Goal: Information Seeking & Learning: Check status

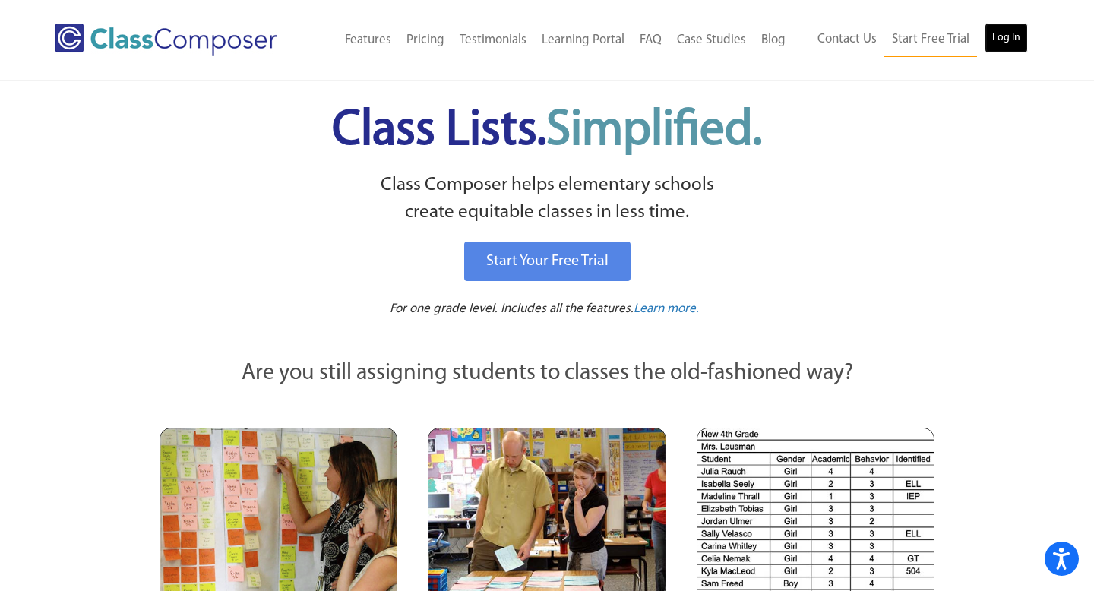
click at [1020, 41] on link "Log In" at bounding box center [1006, 38] width 43 height 30
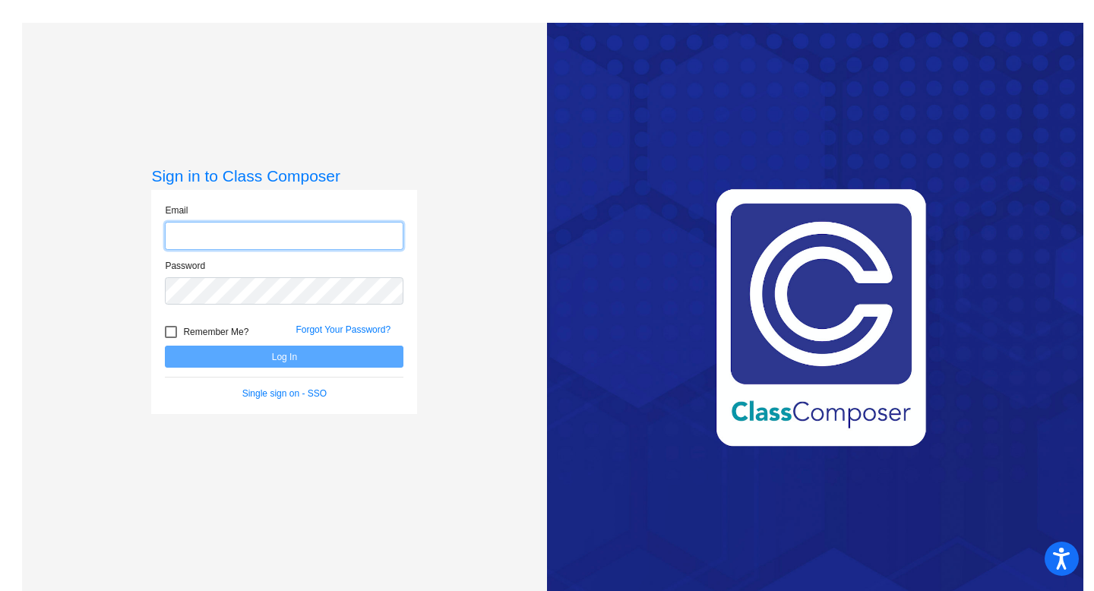
type input "[EMAIL_ADDRESS][DOMAIN_NAME]"
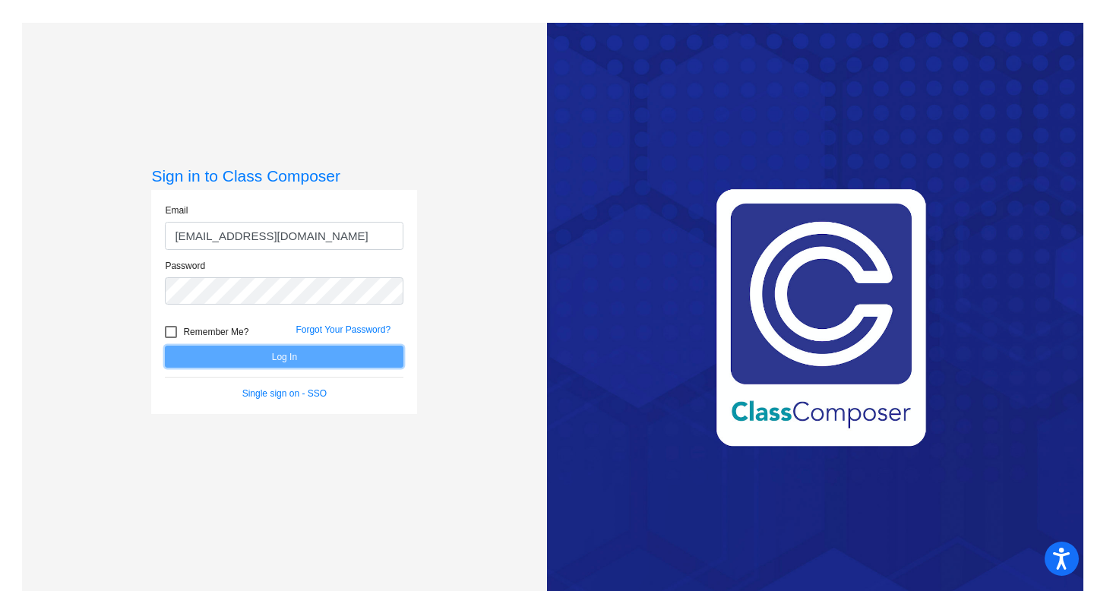
click at [253, 359] on button "Log In" at bounding box center [284, 357] width 239 height 22
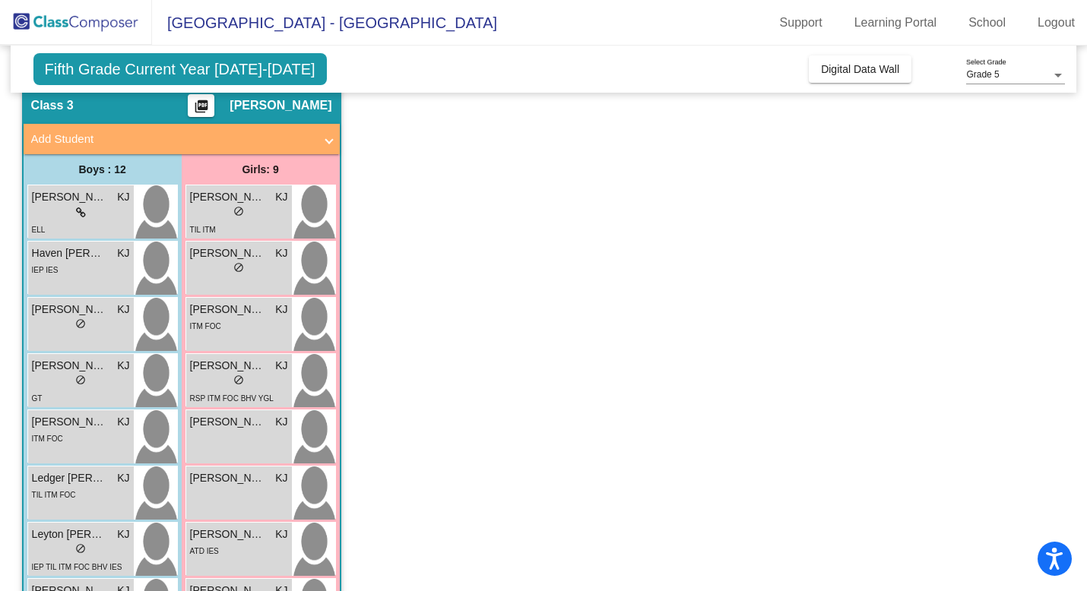
scroll to position [58, 0]
click at [70, 436] on div "ITM FOC" at bounding box center [81, 439] width 98 height 16
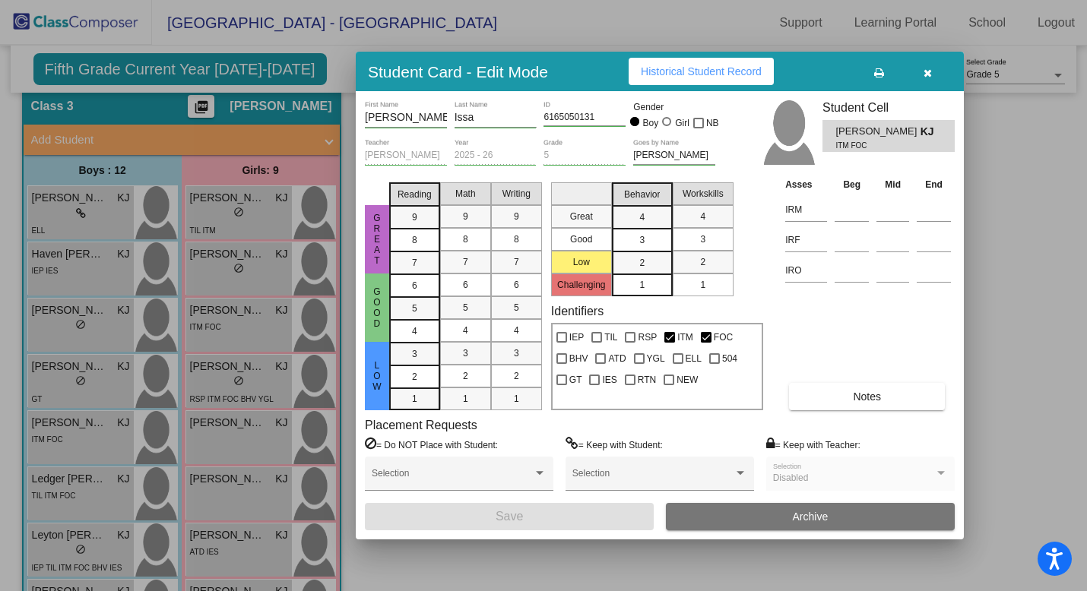
click at [926, 73] on icon "button" at bounding box center [927, 73] width 8 height 11
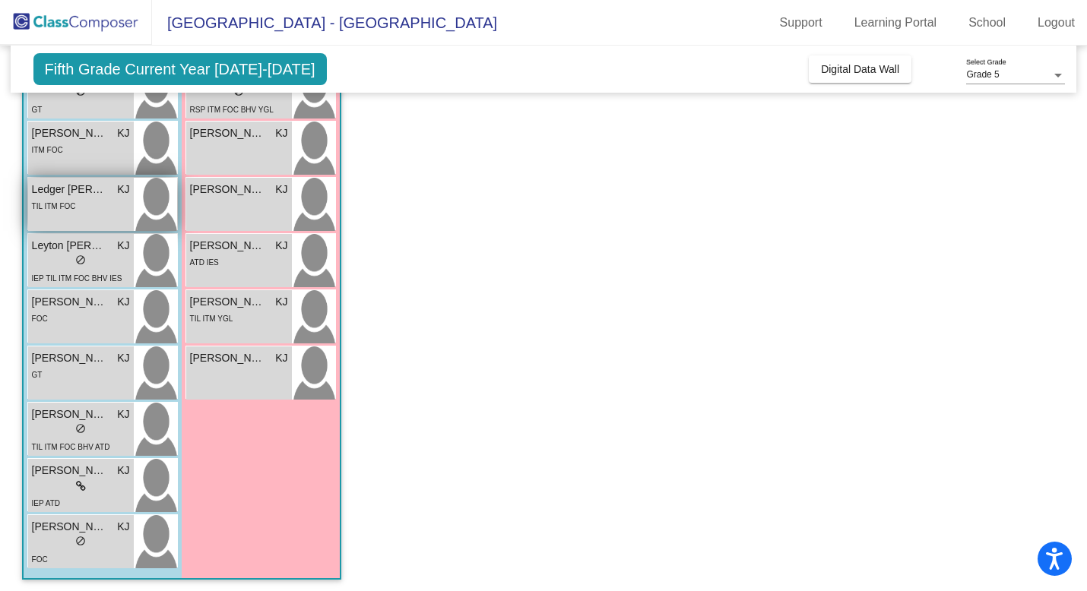
scroll to position [351, 0]
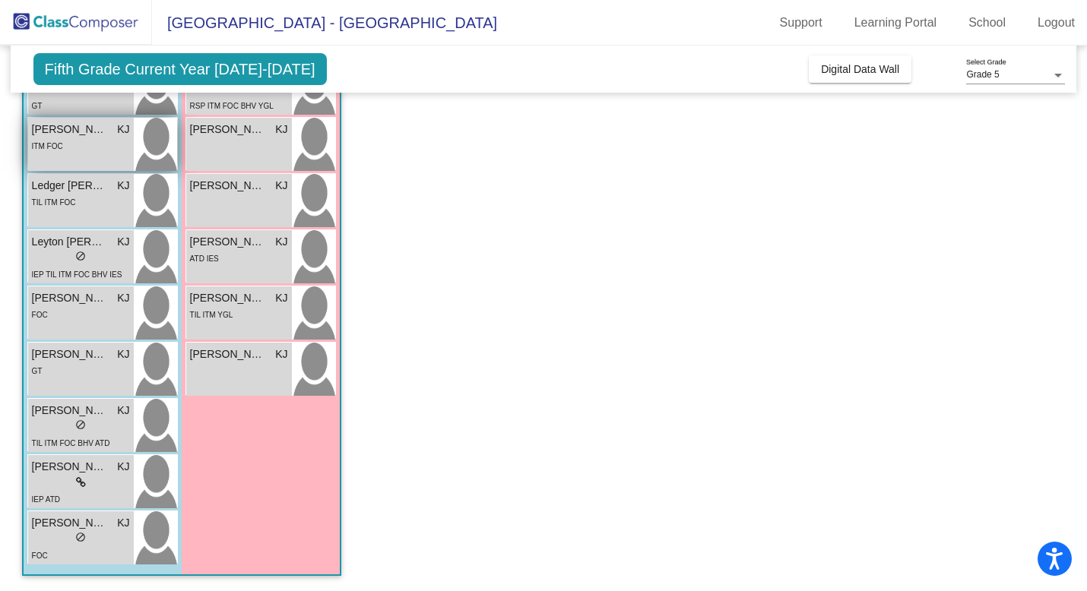
click at [92, 136] on span "[PERSON_NAME]" at bounding box center [70, 130] width 76 height 16
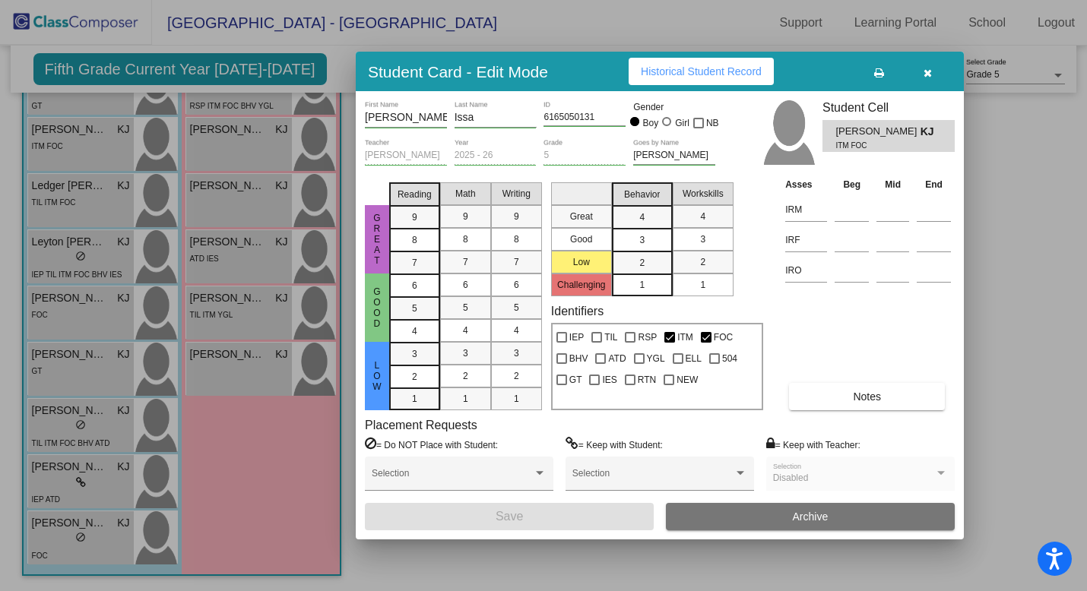
click at [925, 72] on icon "button" at bounding box center [927, 73] width 8 height 11
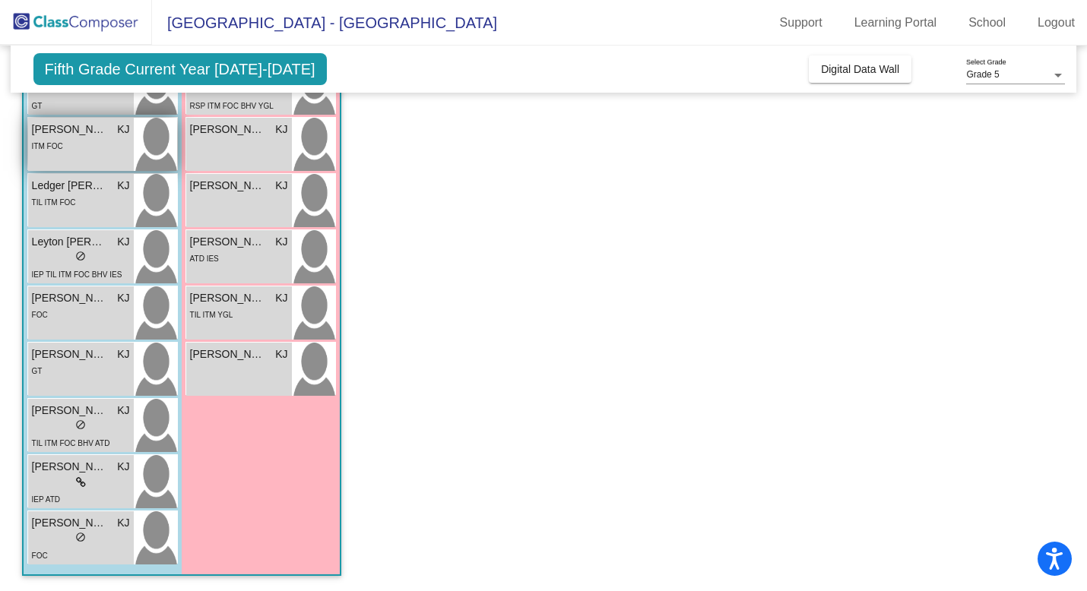
click at [78, 148] on div "ITM FOC" at bounding box center [81, 146] width 98 height 16
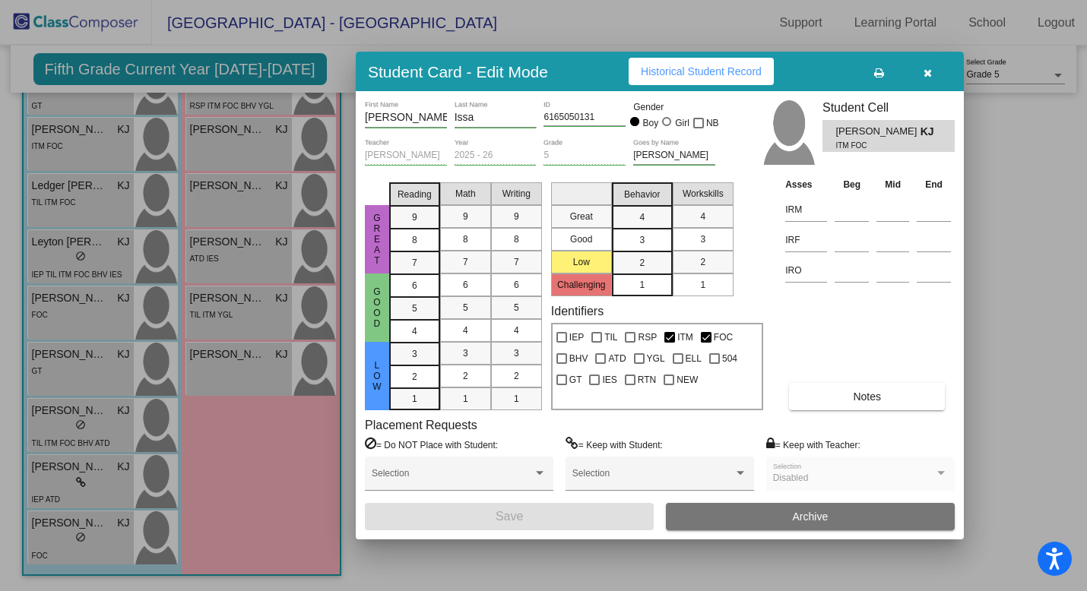
click at [700, 77] on span "Historical Student Record" at bounding box center [701, 71] width 121 height 12
click at [924, 74] on icon "button" at bounding box center [927, 73] width 8 height 11
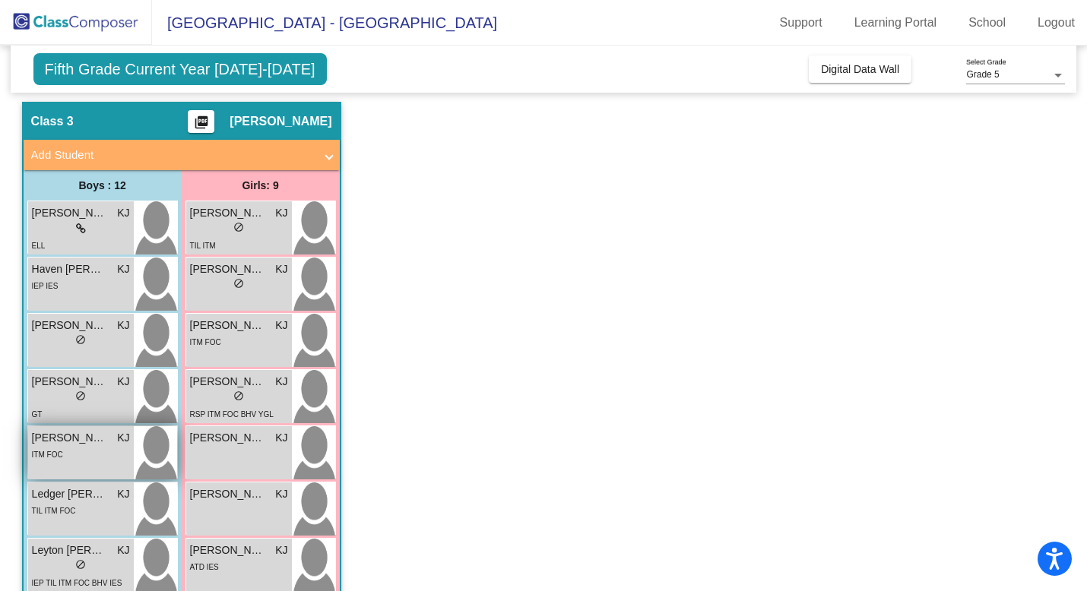
scroll to position [48, 0]
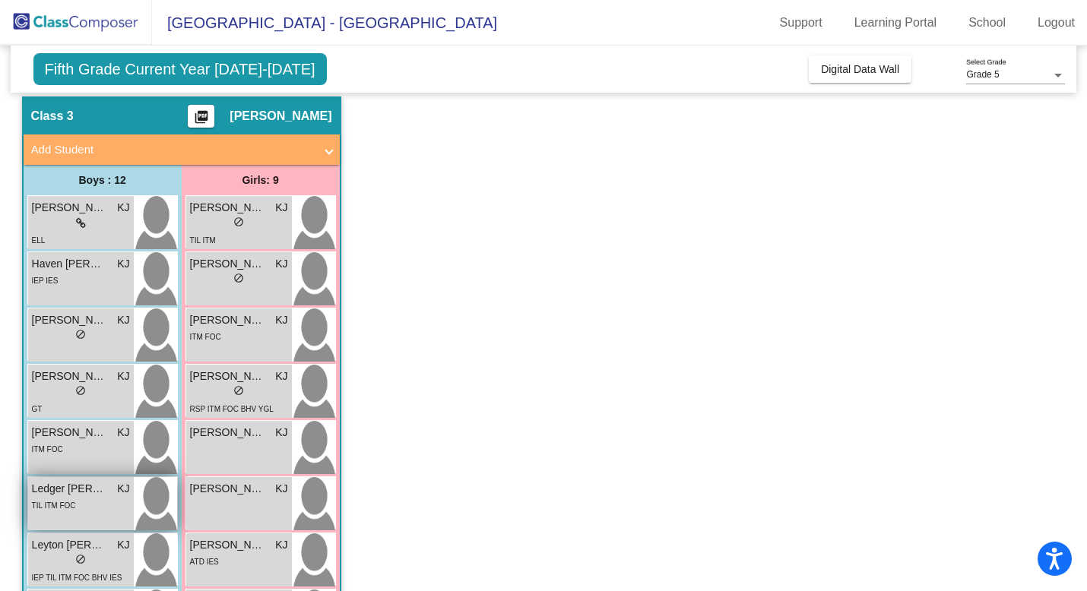
click at [84, 510] on div "TIL ITM FOC" at bounding box center [81, 505] width 98 height 16
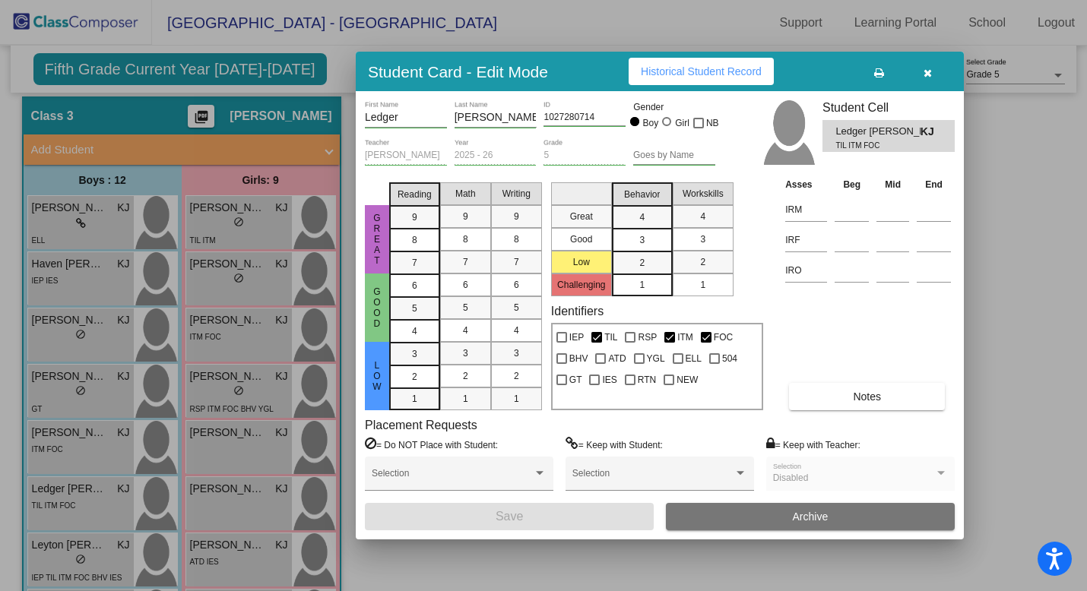
click at [761, 282] on div "Great Good Low Challenging Behavior 4 3 2 1 Workskills 4 3 2 1" at bounding box center [657, 236] width 212 height 120
click at [929, 71] on icon "button" at bounding box center [927, 73] width 8 height 11
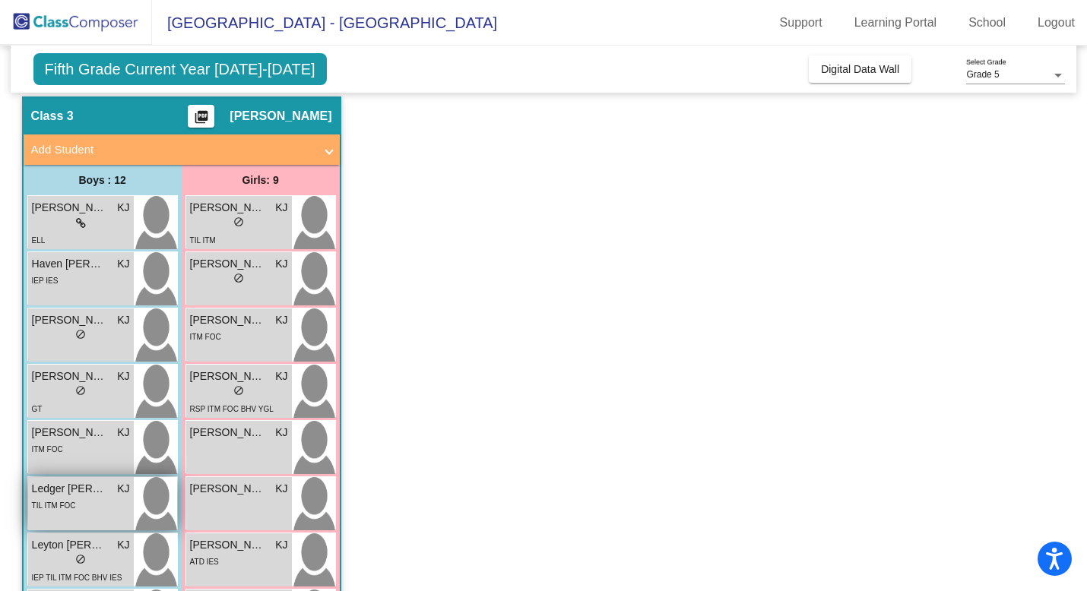
click at [57, 508] on span "TIL ITM FOC" at bounding box center [54, 506] width 44 height 8
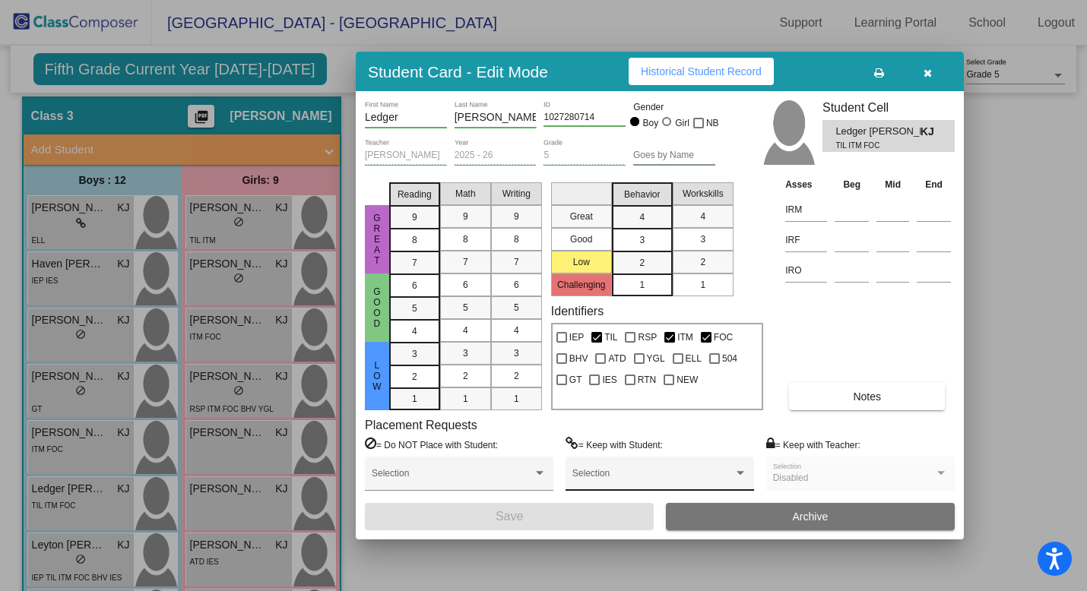
scroll to position [0, 0]
click at [926, 78] on button "button" at bounding box center [927, 71] width 49 height 27
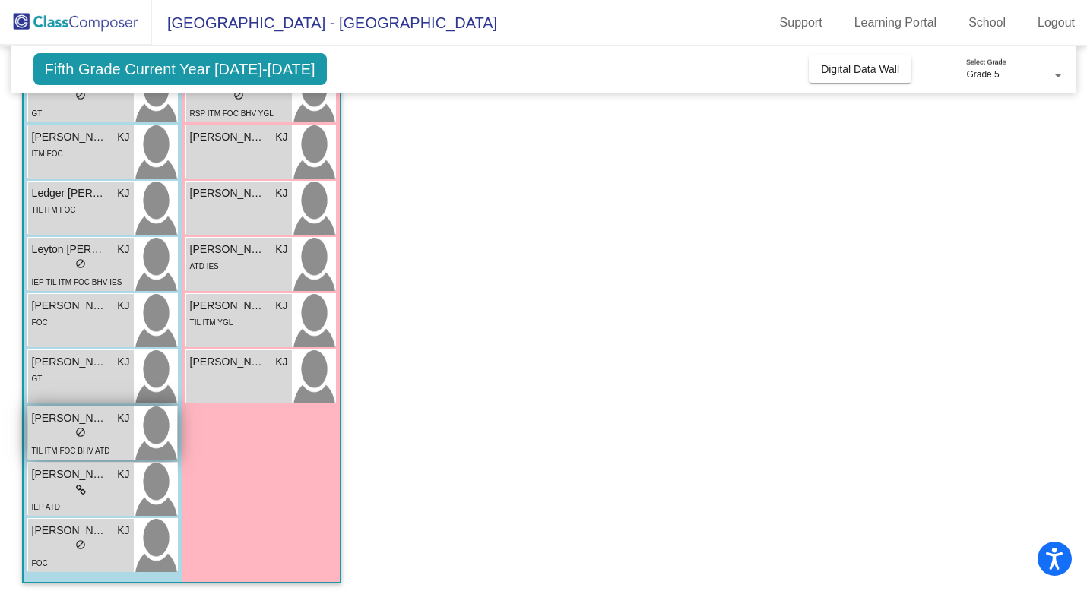
scroll to position [351, 0]
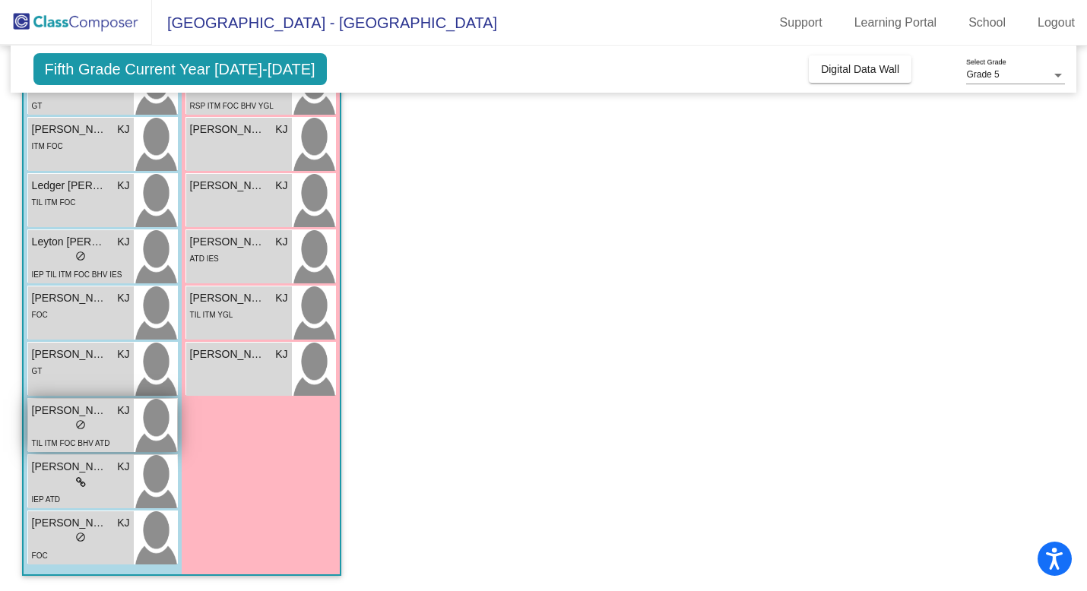
click at [80, 423] on span "do_not_disturb_alt" at bounding box center [80, 425] width 11 height 11
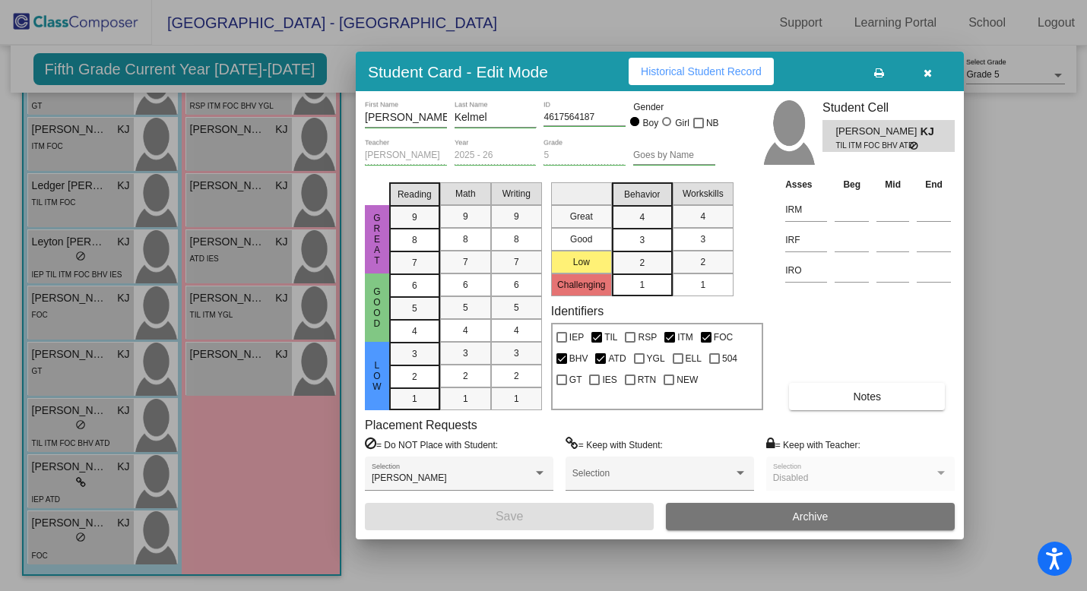
click at [722, 72] on span "Historical Student Record" at bounding box center [701, 71] width 121 height 12
click at [927, 72] on icon "button" at bounding box center [927, 73] width 8 height 11
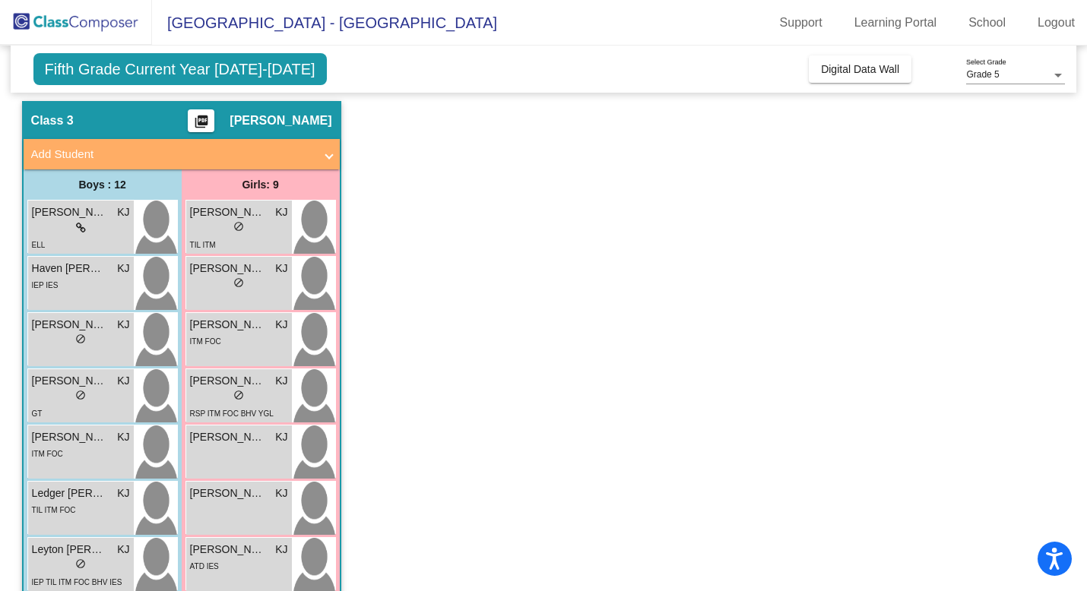
scroll to position [0, 0]
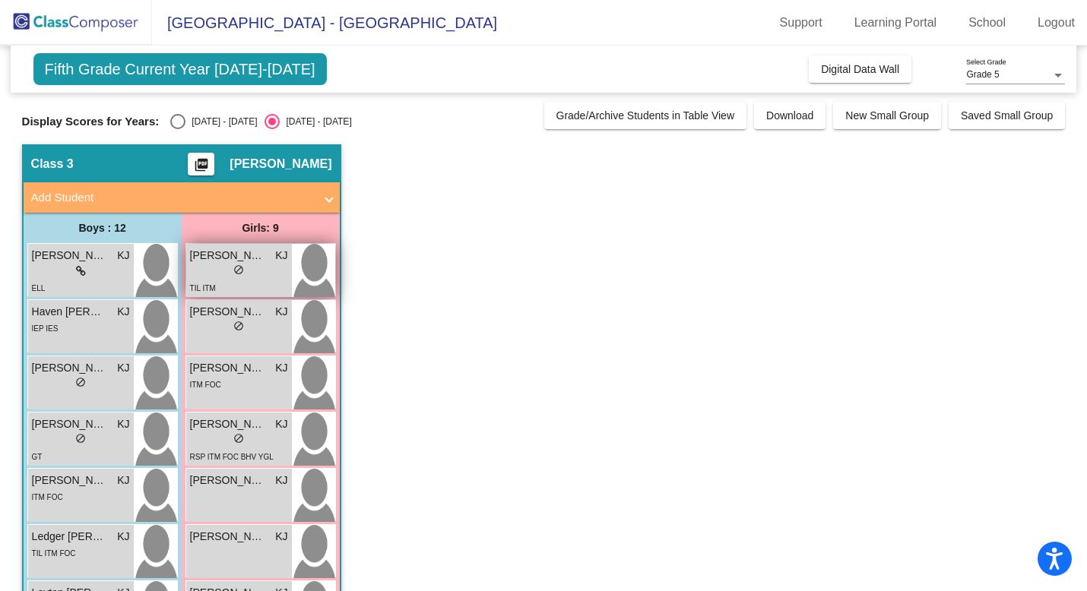
click at [239, 285] on div "TIL ITM" at bounding box center [239, 288] width 98 height 16
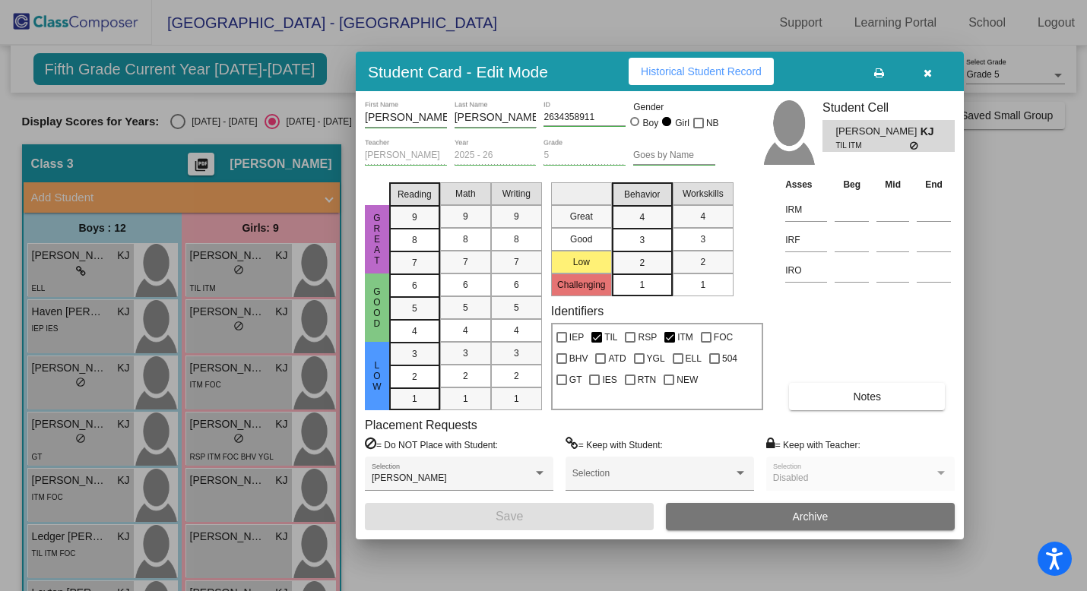
click at [705, 68] on span "Historical Student Record" at bounding box center [701, 71] width 121 height 12
click at [926, 77] on icon "button" at bounding box center [927, 73] width 8 height 11
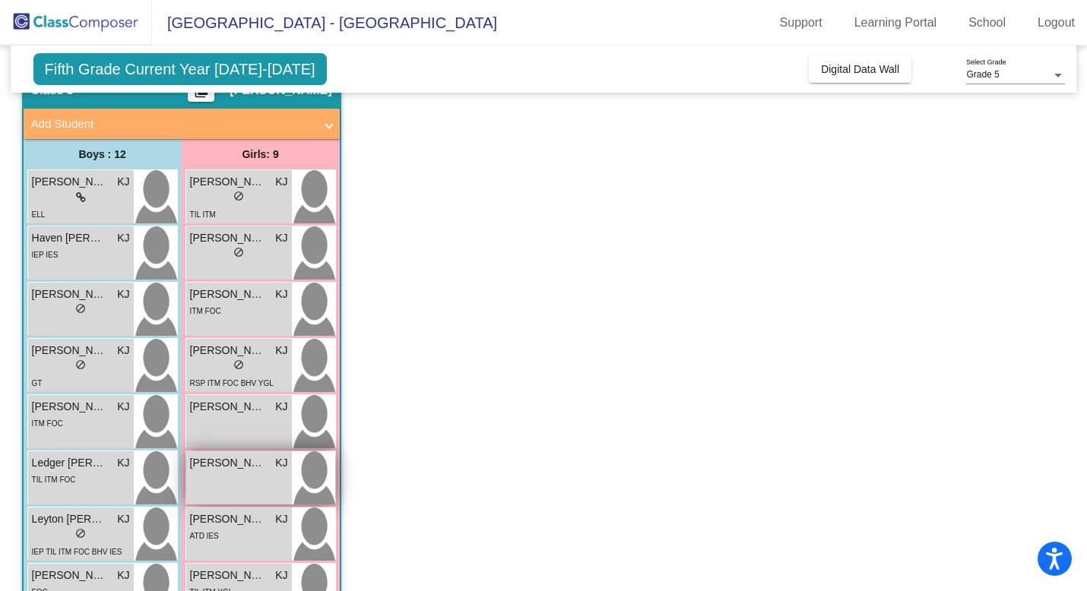
scroll to position [68, 0]
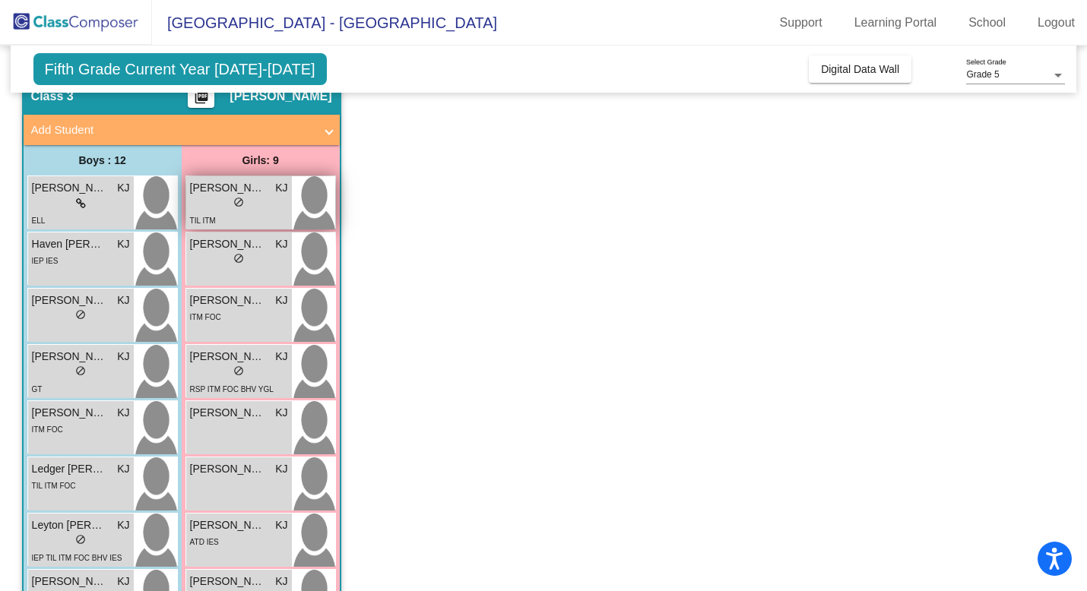
click at [254, 201] on div "lock do_not_disturb_alt" at bounding box center [239, 204] width 98 height 16
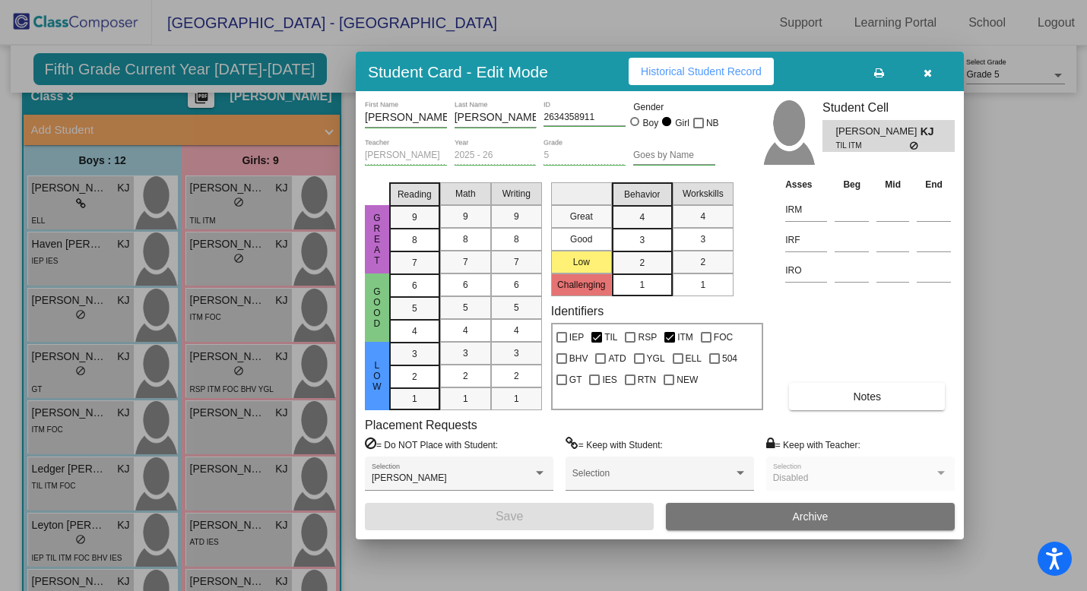
click at [723, 71] on span "Historical Student Record" at bounding box center [701, 71] width 121 height 12
click at [933, 71] on button "button" at bounding box center [927, 71] width 49 height 27
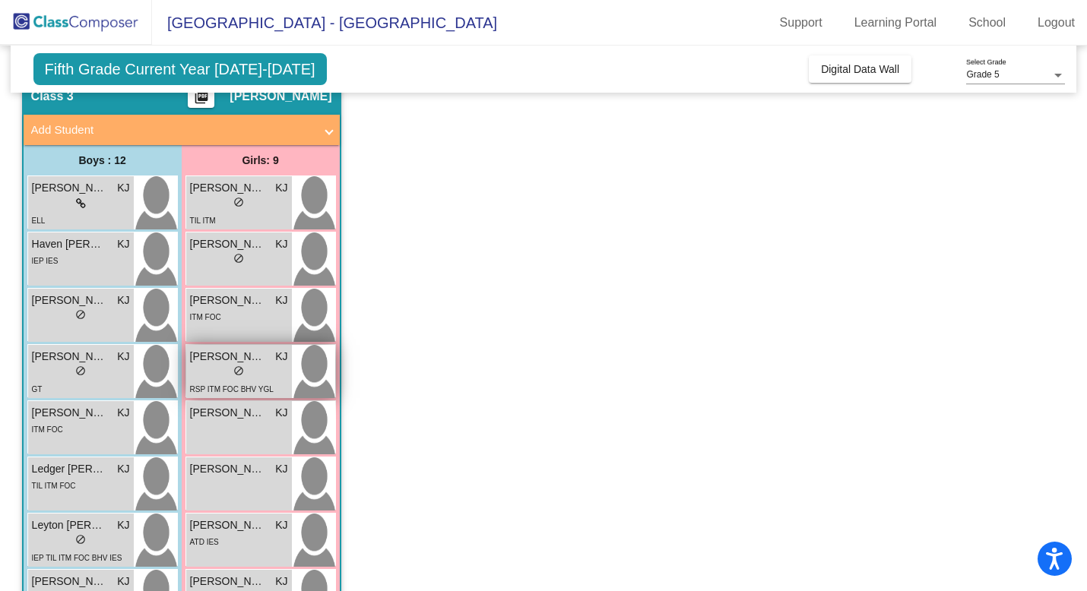
click at [219, 375] on div "lock do_not_disturb_alt" at bounding box center [239, 373] width 98 height 16
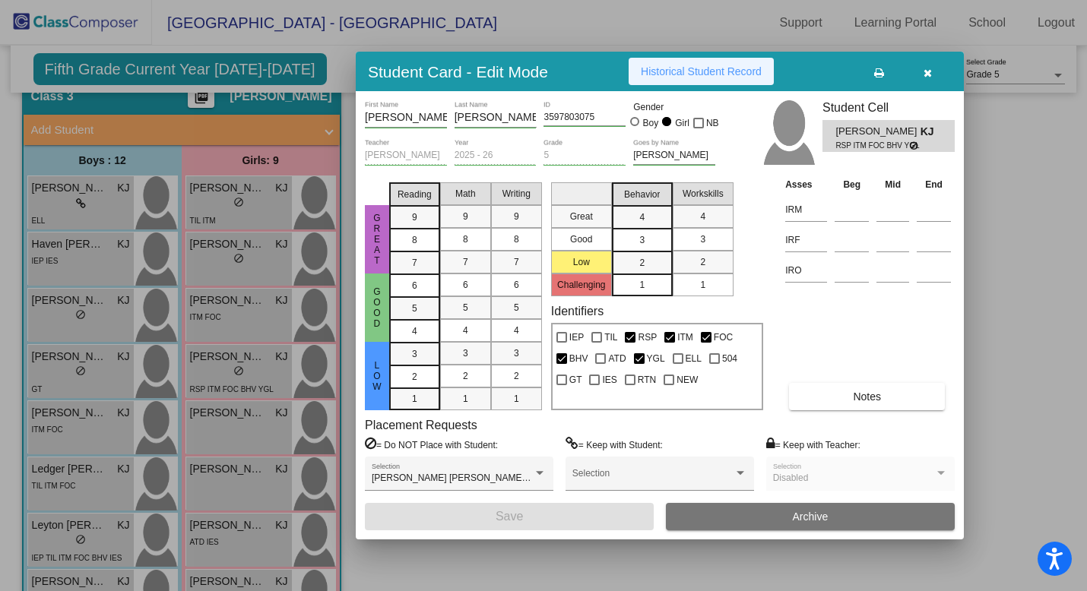
click at [752, 69] on span "Historical Student Record" at bounding box center [701, 71] width 121 height 12
click at [929, 77] on icon "button" at bounding box center [927, 73] width 8 height 11
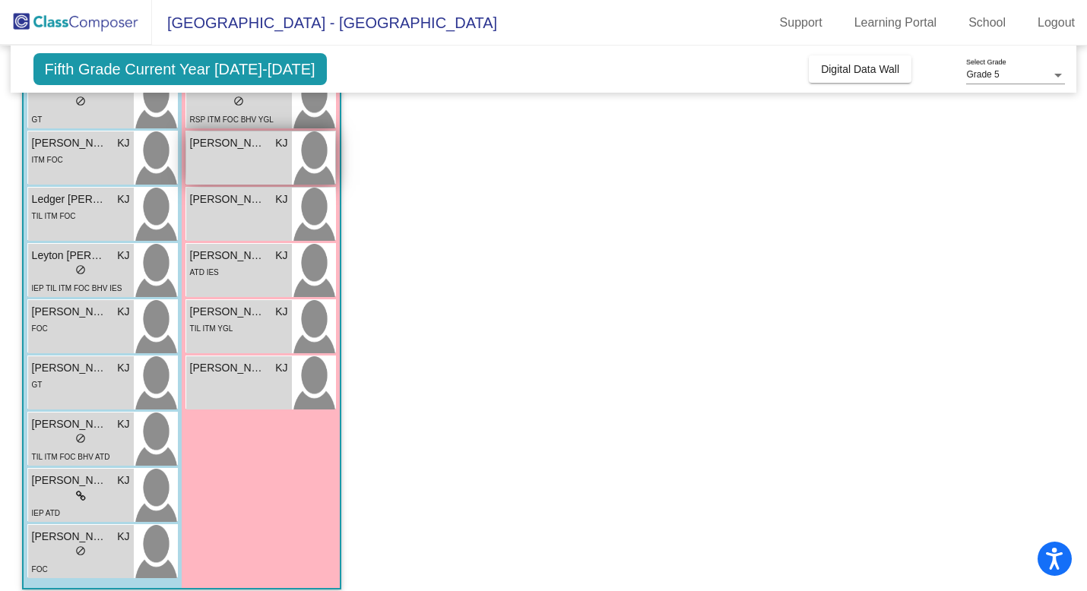
scroll to position [351, 0]
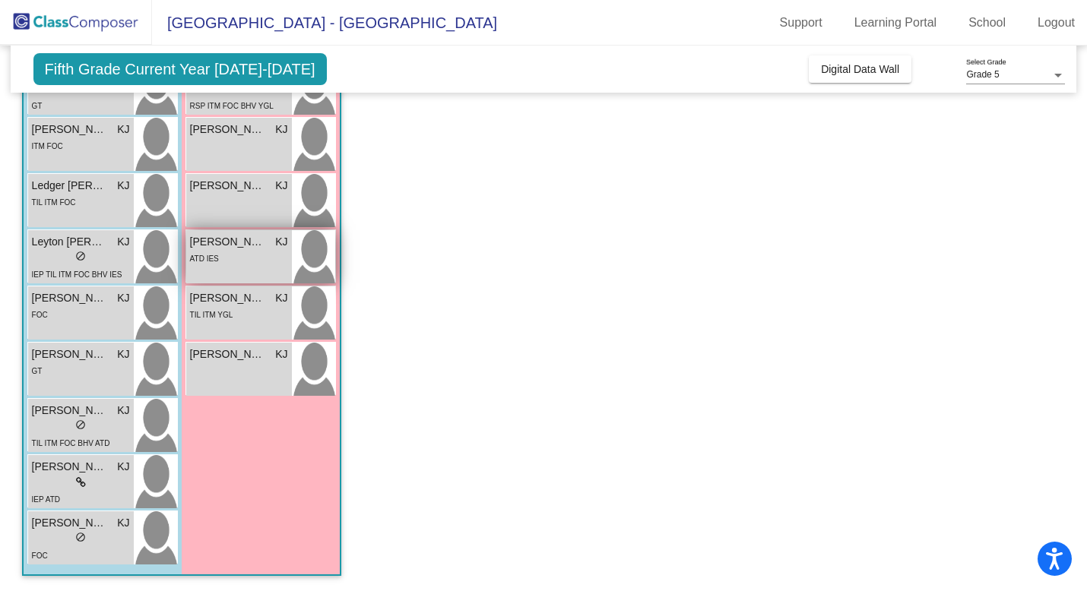
click at [242, 268] on div "[PERSON_NAME] [PERSON_NAME] lock do_not_disturb_alt ATD IES" at bounding box center [239, 256] width 106 height 53
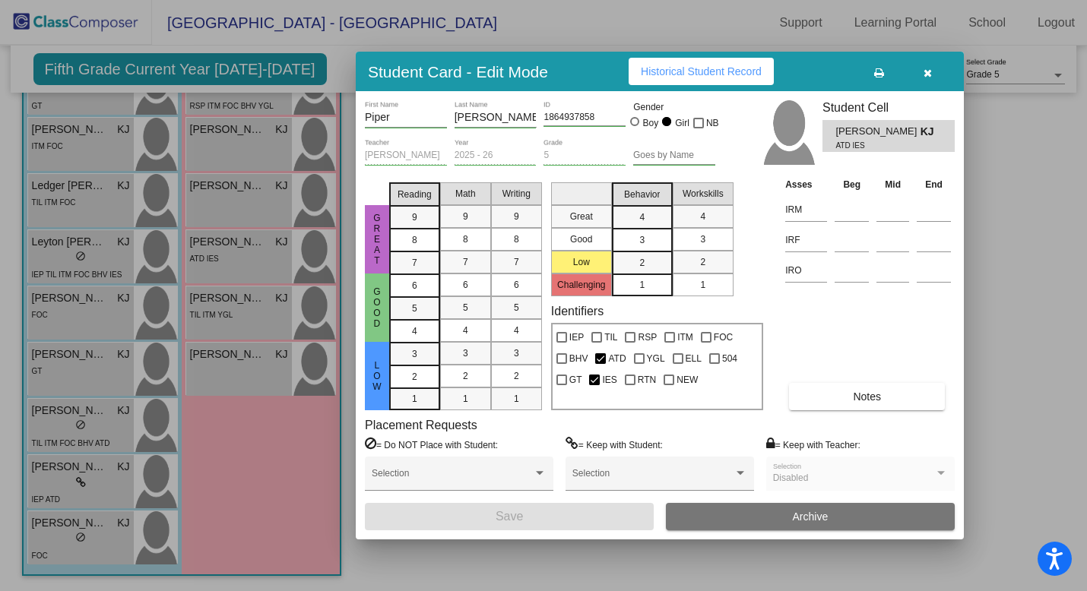
click at [232, 320] on div at bounding box center [543, 295] width 1087 height 591
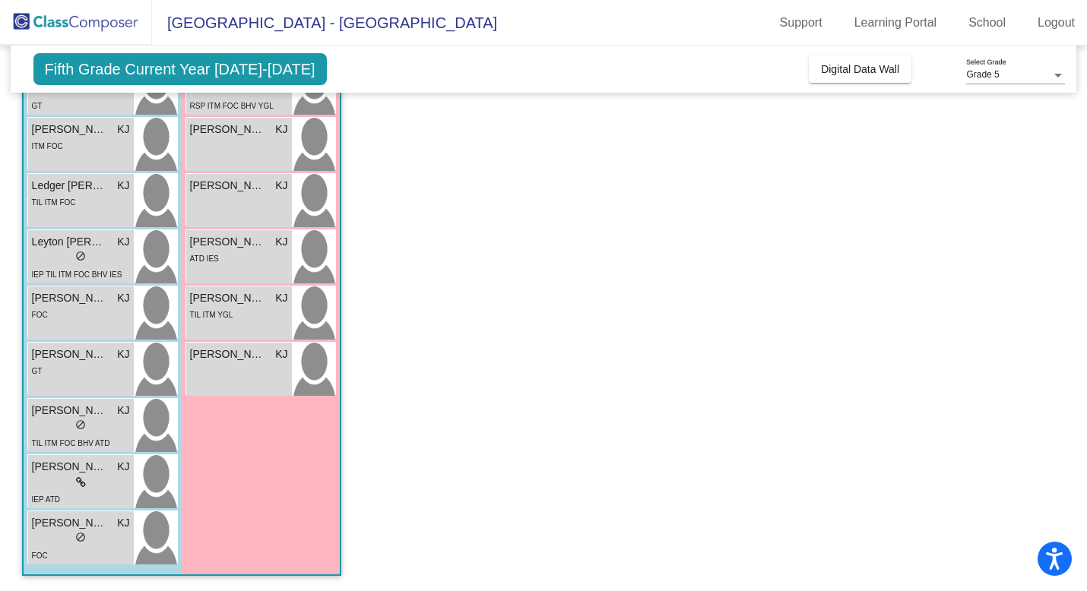
click at [232, 320] on div "TIL ITM YGL" at bounding box center [239, 314] width 98 height 16
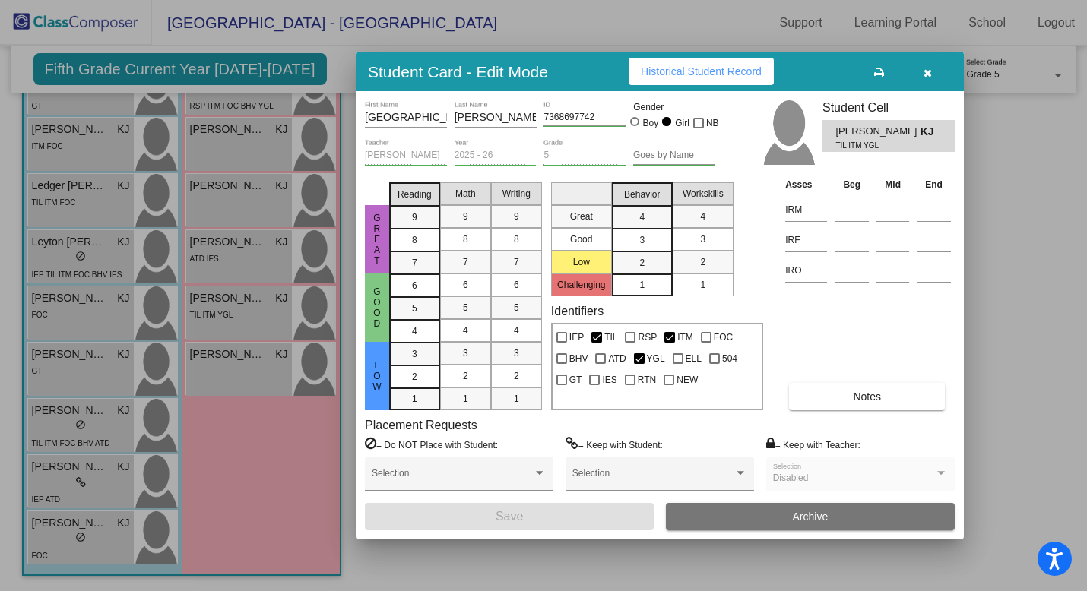
click at [697, 74] on span "Historical Student Record" at bounding box center [701, 71] width 121 height 12
click at [926, 75] on icon "button" at bounding box center [927, 73] width 8 height 11
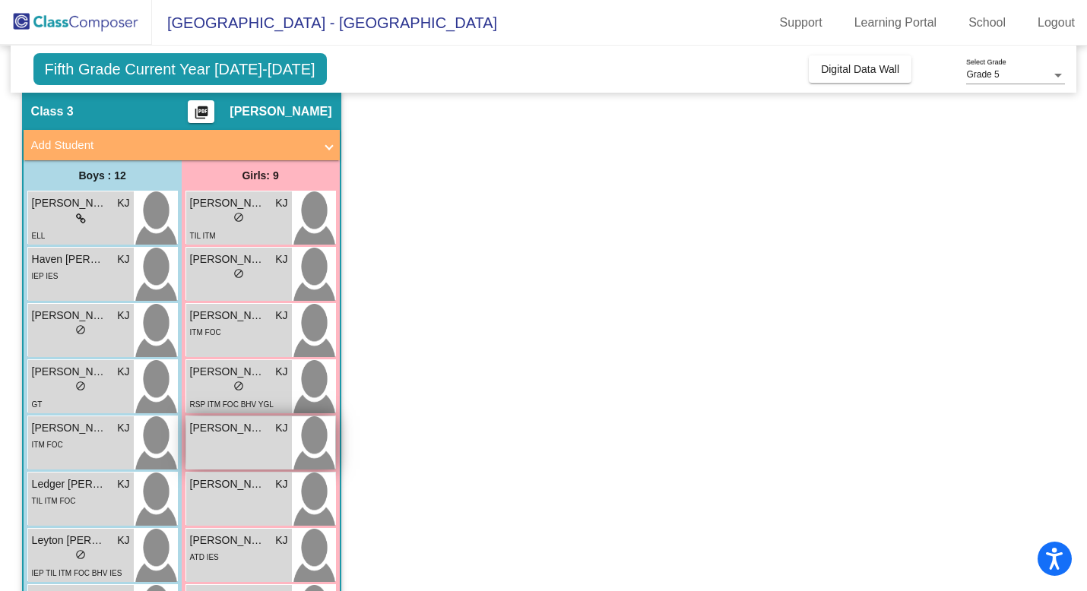
scroll to position [0, 0]
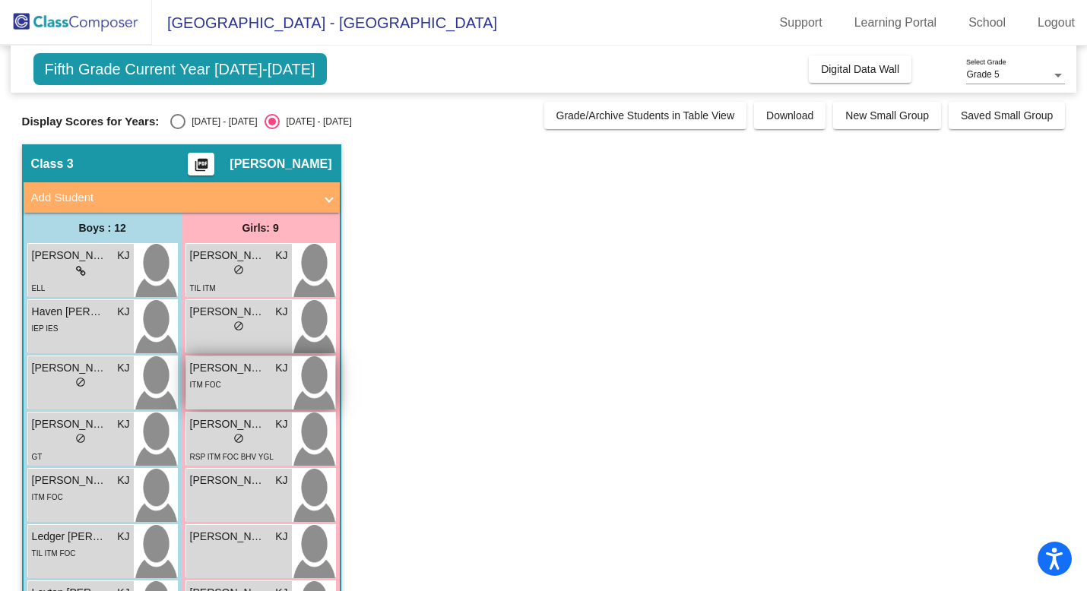
click at [236, 381] on div "ITM FOC" at bounding box center [239, 384] width 98 height 16
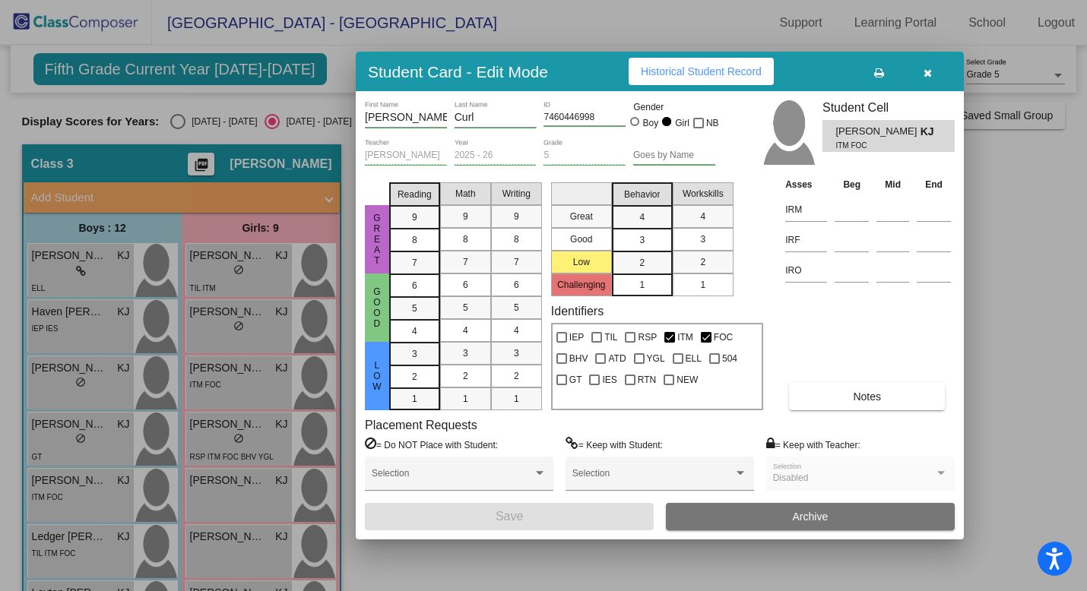
click at [720, 68] on span "Historical Student Record" at bounding box center [701, 71] width 121 height 12
click at [927, 73] on icon "button" at bounding box center [927, 73] width 8 height 11
